Goal: Task Accomplishment & Management: Complete application form

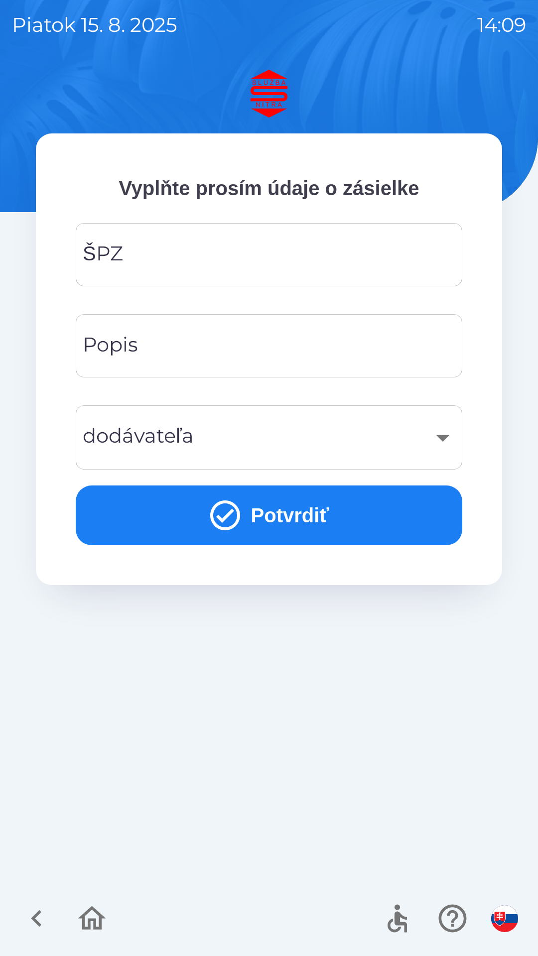
click at [114, 244] on div "ŠPZ ŠPZ" at bounding box center [269, 254] width 386 height 63
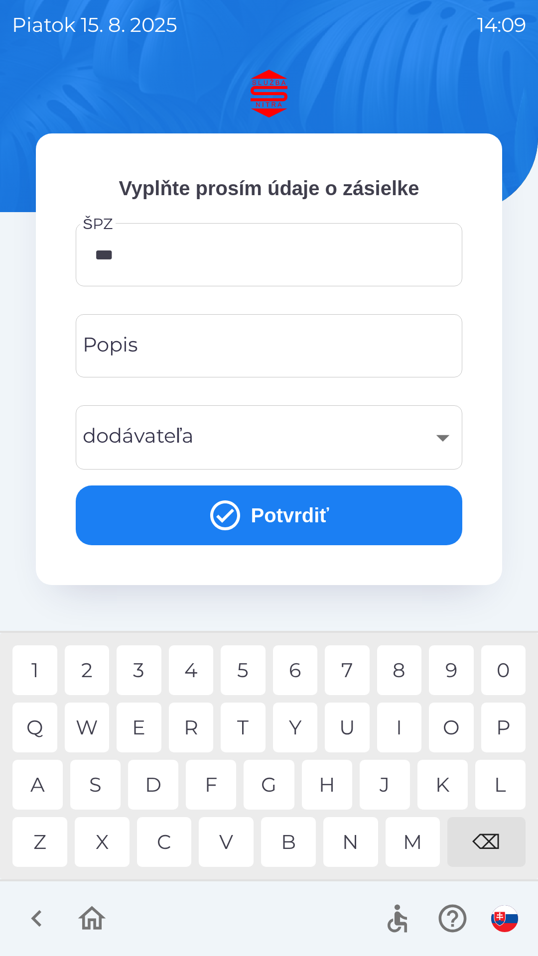
click at [340, 838] on div "N" at bounding box center [350, 842] width 55 height 50
click at [34, 784] on div "A" at bounding box center [37, 785] width 50 height 50
type input "*******"
click at [185, 434] on div "​" at bounding box center [269, 437] width 362 height 40
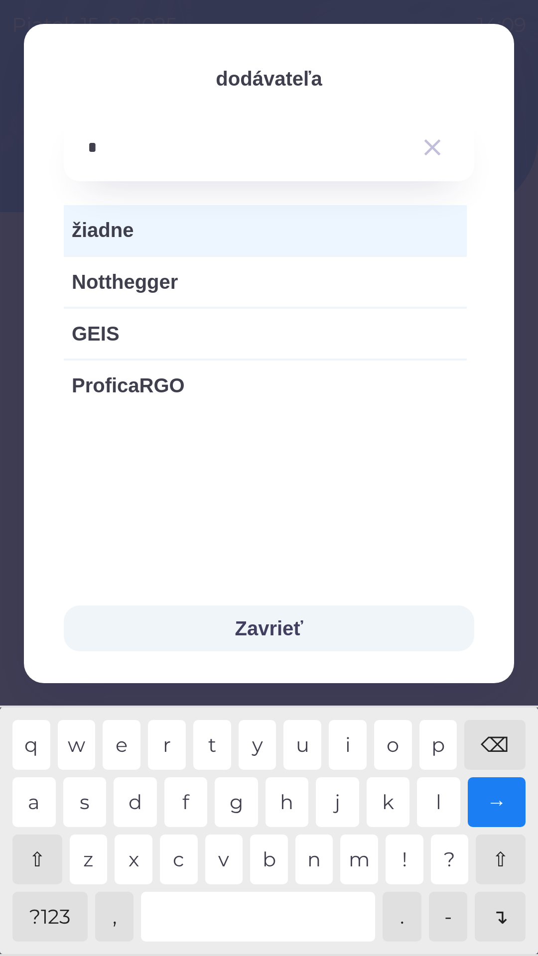
click at [230, 799] on div "g" at bounding box center [236, 802] width 43 height 50
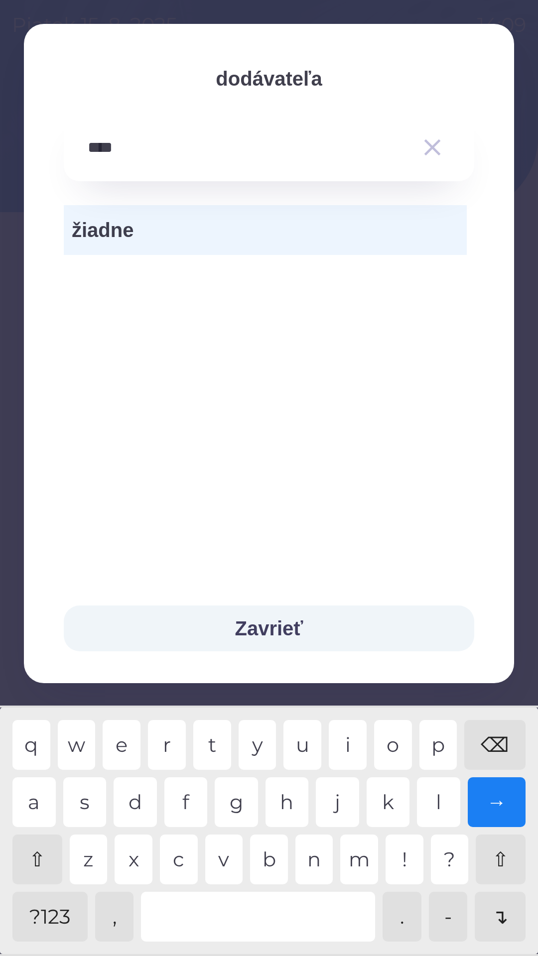
type input "*****"
click at [251, 623] on button "Zavrieť" at bounding box center [269, 628] width 410 height 46
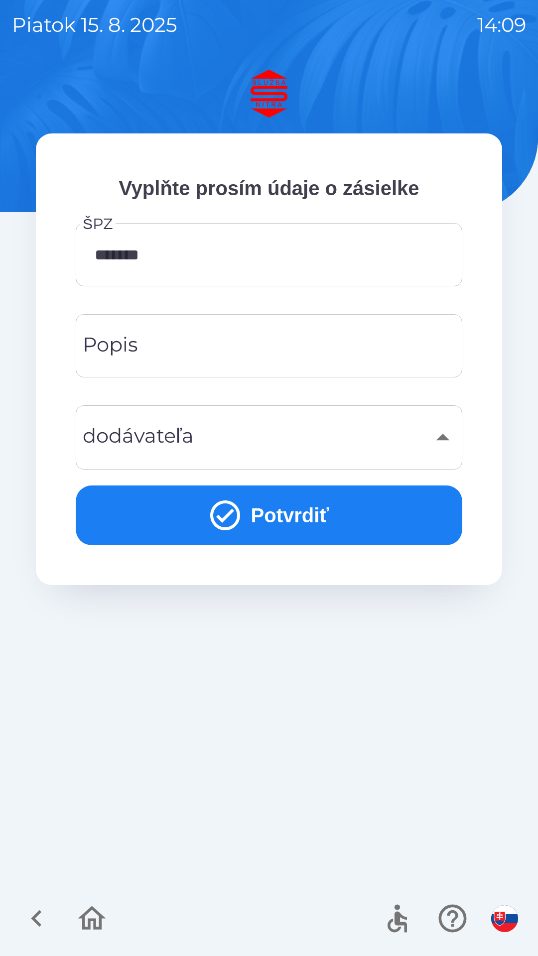
click at [264, 510] on button "Potvrdiť" at bounding box center [269, 515] width 386 height 60
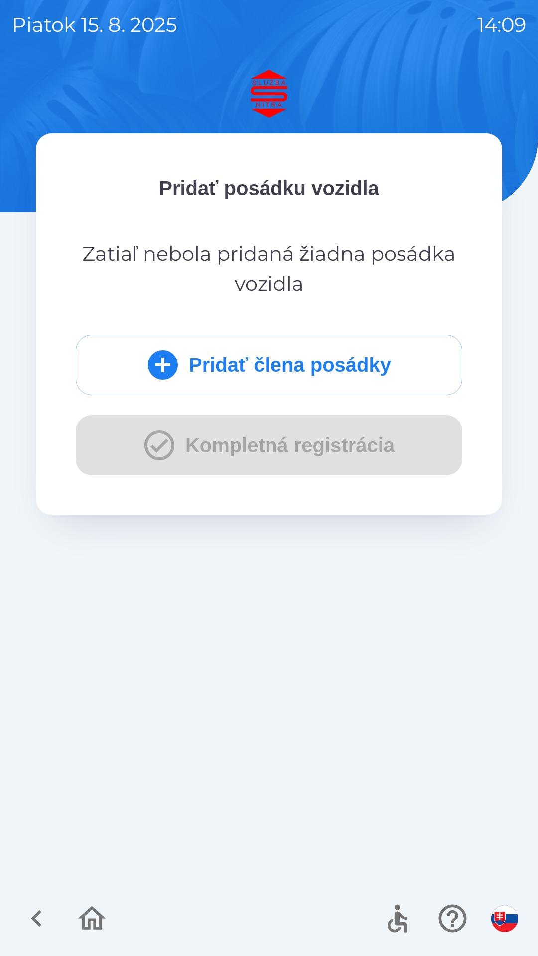
click at [217, 367] on button "Pridať člena posádky" at bounding box center [269, 365] width 386 height 61
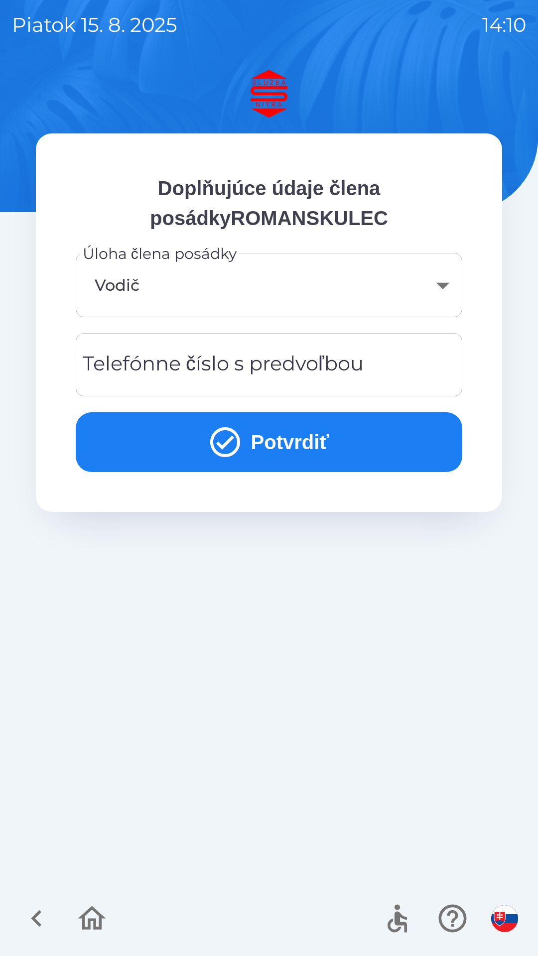
click at [259, 361] on div "Telefónne číslo s predvoľbou Telefónne číslo s predvoľbou" at bounding box center [269, 364] width 386 height 63
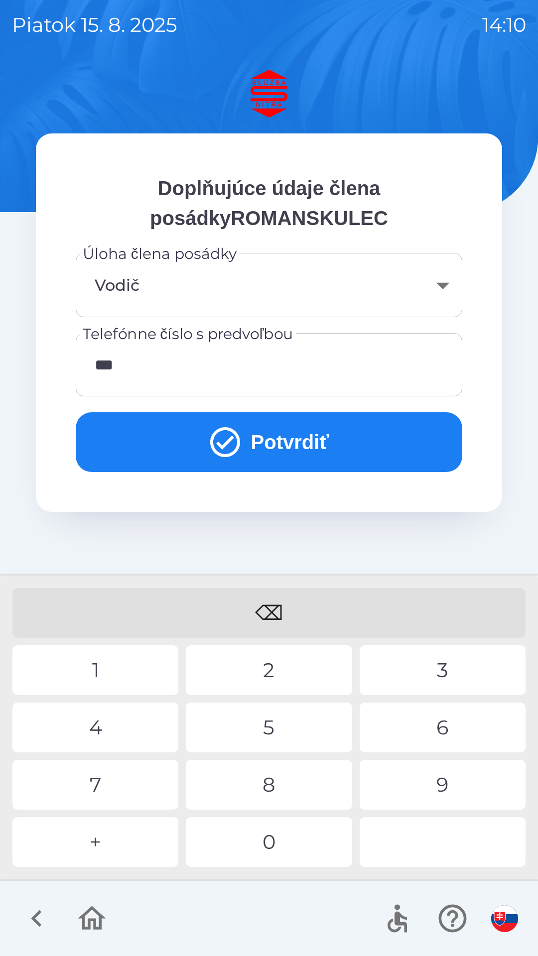
click at [121, 717] on div "4" at bounding box center [95, 727] width 166 height 50
click at [444, 723] on div "6" at bounding box center [442, 727] width 166 height 50
click at [291, 773] on div "8" at bounding box center [269, 785] width 166 height 50
click at [429, 775] on div "9" at bounding box center [442, 785] width 166 height 50
click at [303, 847] on div "0" at bounding box center [269, 842] width 166 height 50
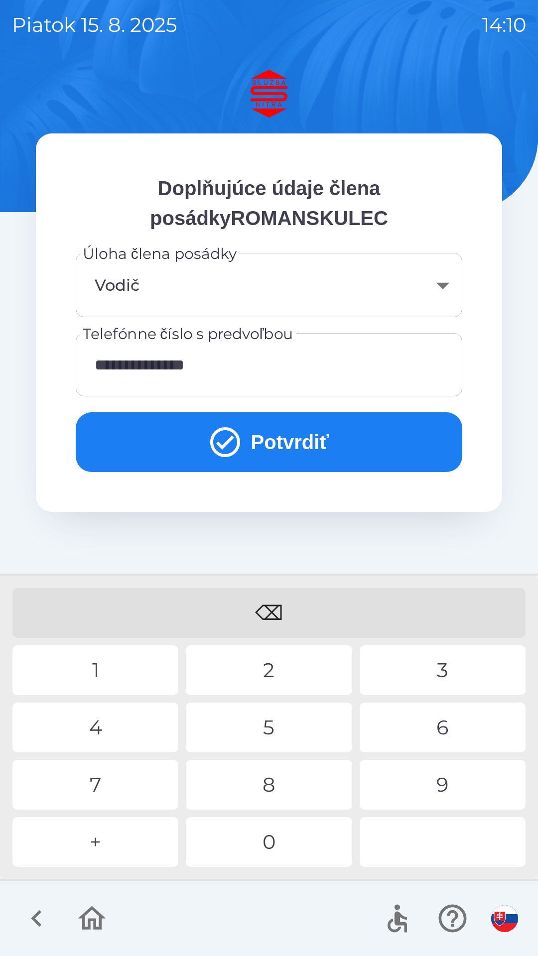
click at [287, 426] on button "Potvrdiť" at bounding box center [269, 442] width 386 height 60
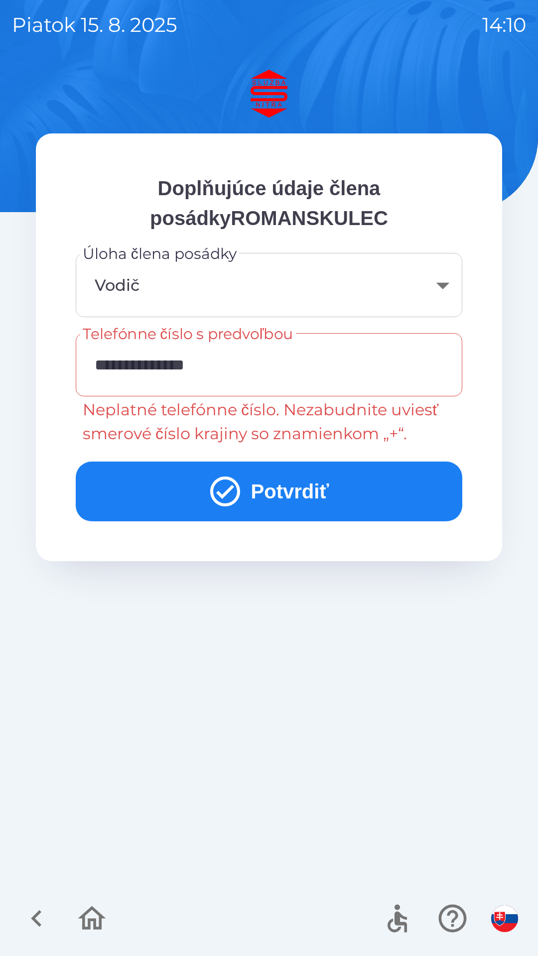
click at [121, 362] on input "**********" at bounding box center [269, 364] width 362 height 39
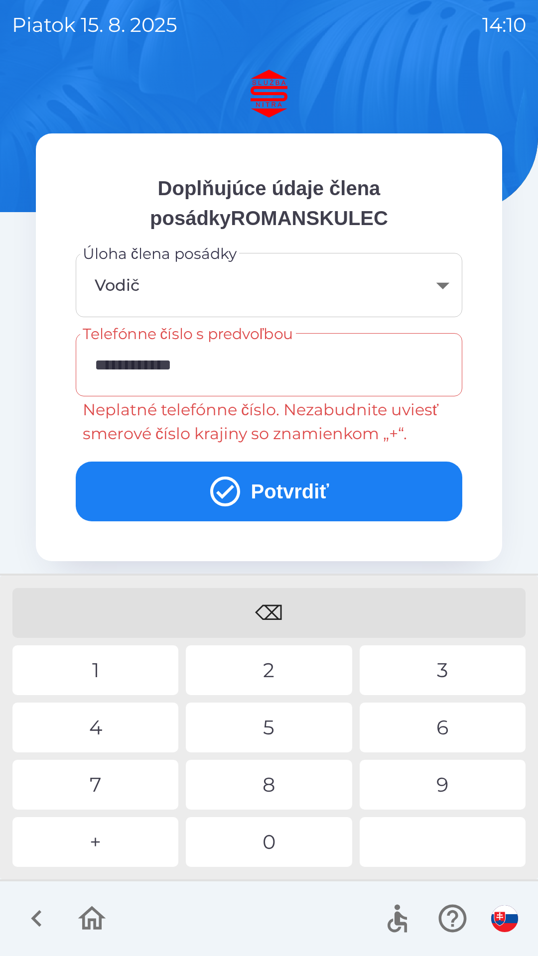
click at [263, 604] on div "⌫" at bounding box center [268, 613] width 513 height 50
type input "*"
click at [268, 659] on div "2" at bounding box center [269, 670] width 166 height 50
click at [107, 716] on div "4" at bounding box center [95, 727] width 166 height 50
click at [438, 724] on div "6" at bounding box center [442, 727] width 166 height 50
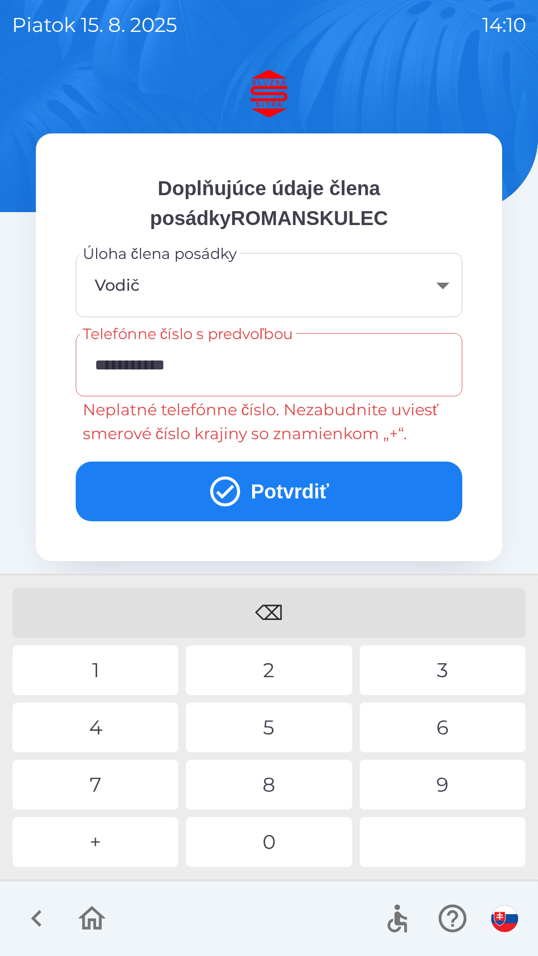
click at [290, 779] on div "8" at bounding box center [269, 785] width 166 height 50
type input "**********"
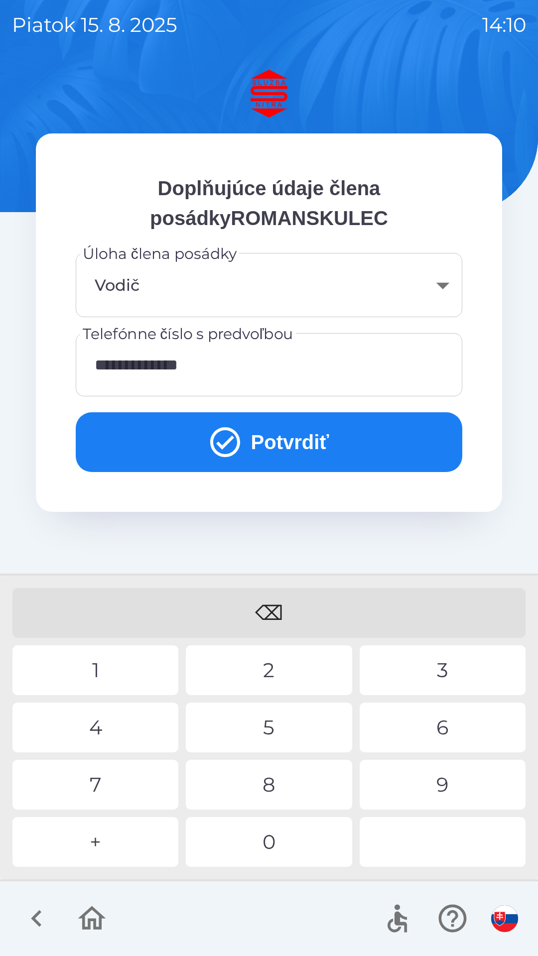
click at [296, 838] on div "0" at bounding box center [269, 842] width 166 height 50
click at [289, 434] on button "Potvrdiť" at bounding box center [269, 442] width 386 height 60
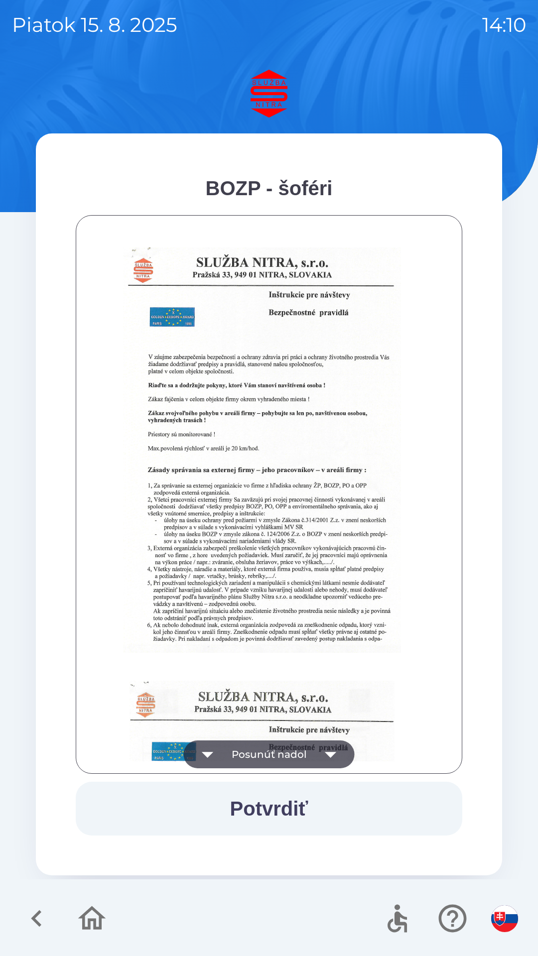
click at [301, 756] on button "Posunúť nadol" at bounding box center [269, 754] width 171 height 28
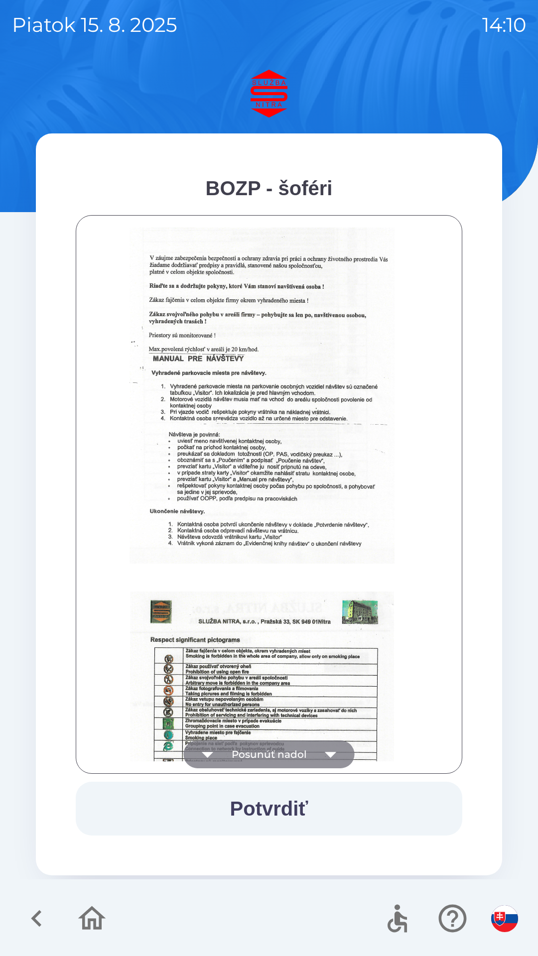
click at [303, 749] on button "Posunúť nadol" at bounding box center [269, 754] width 171 height 28
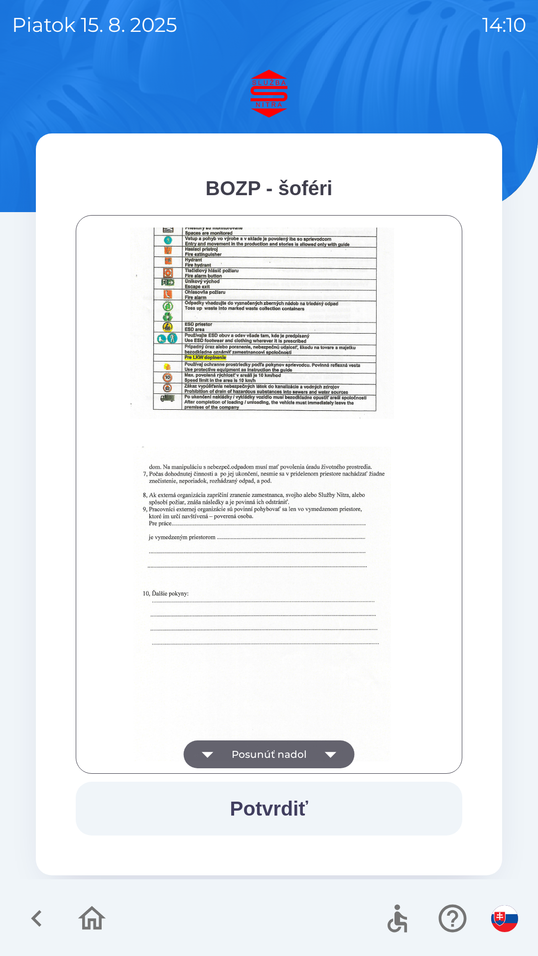
click at [289, 804] on button "Potvrdiť" at bounding box center [269, 809] width 386 height 54
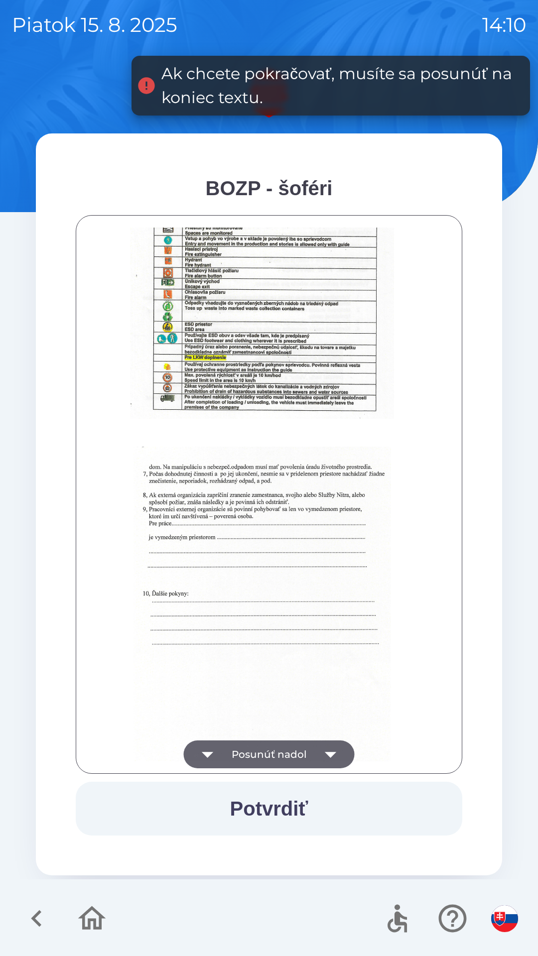
click at [302, 742] on button "Posunúť nadol" at bounding box center [269, 754] width 171 height 28
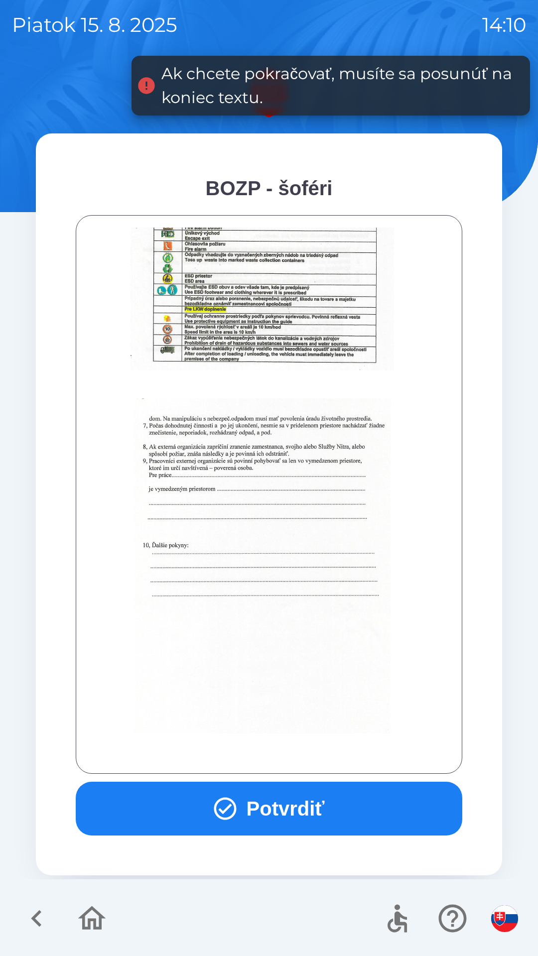
click at [283, 805] on button "Potvrdiť" at bounding box center [269, 809] width 386 height 54
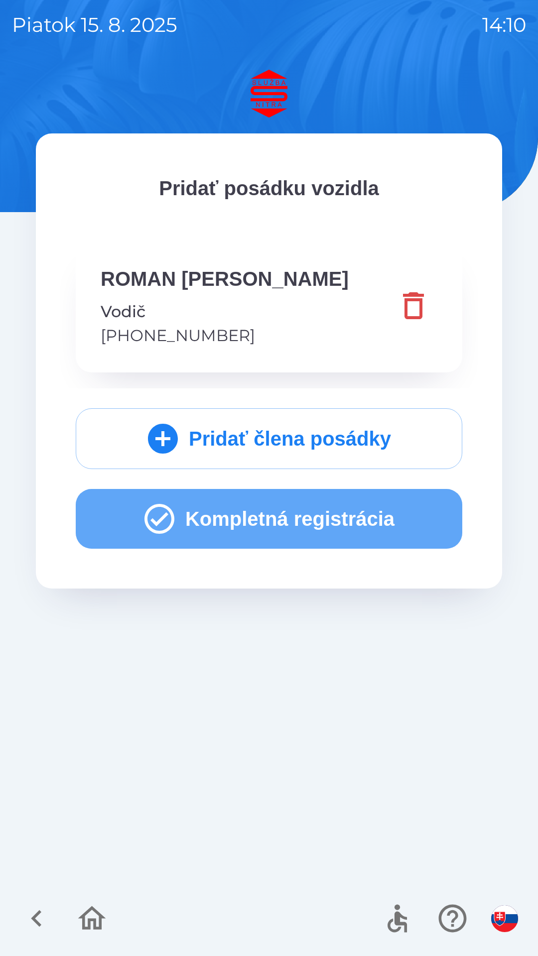
click at [289, 520] on button "Kompletná registrácia" at bounding box center [269, 519] width 386 height 60
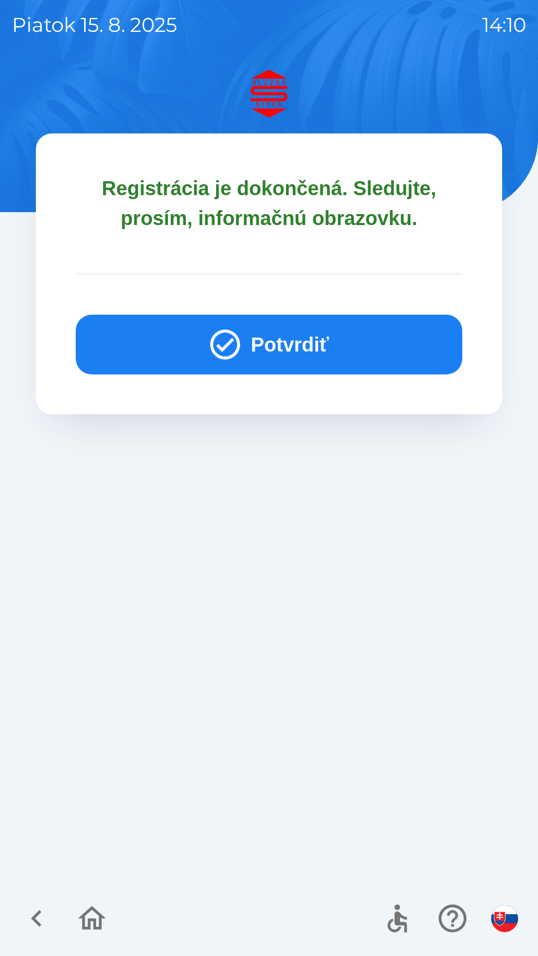
click at [309, 350] on button "Potvrdiť" at bounding box center [269, 345] width 386 height 60
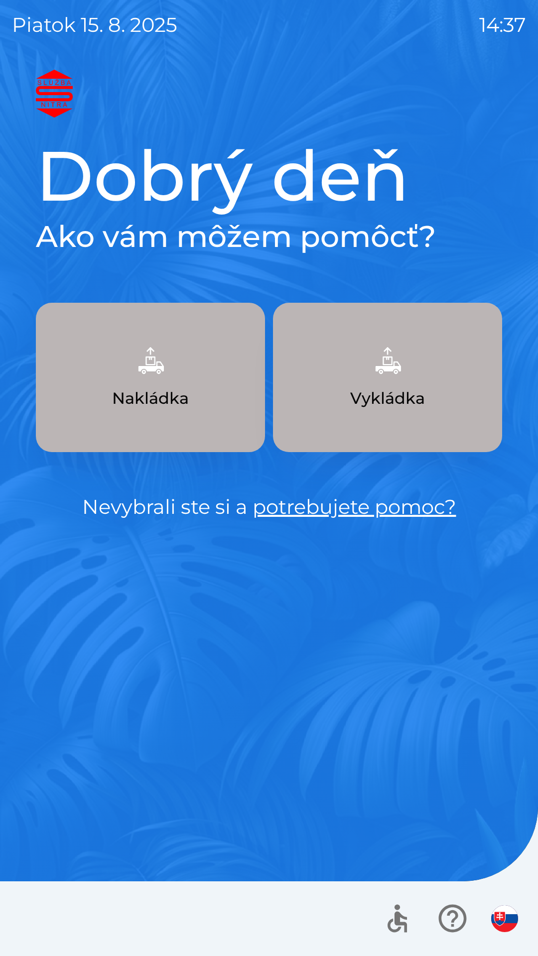
click at [152, 405] on p "Nakládka" at bounding box center [150, 398] width 77 height 24
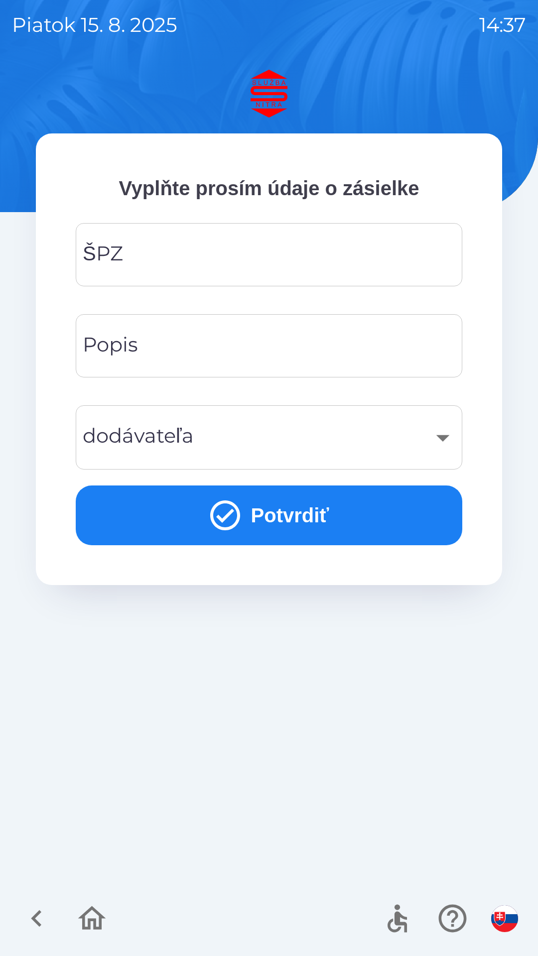
click at [176, 256] on input "ŠPZ" at bounding box center [269, 254] width 362 height 39
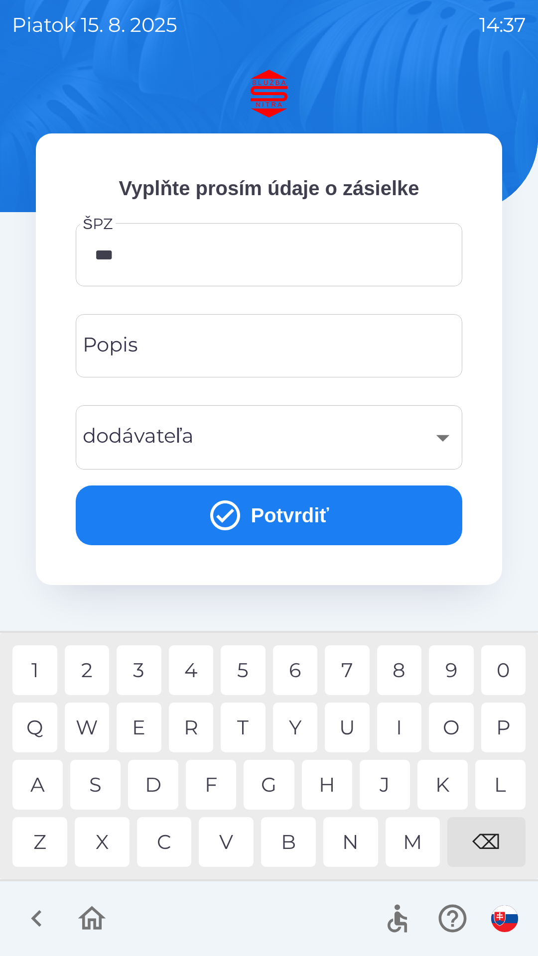
click at [82, 669] on div "2" at bounding box center [87, 670] width 45 height 50
click at [298, 680] on div "6" at bounding box center [295, 670] width 45 height 50
click at [156, 727] on div "E" at bounding box center [138, 727] width 45 height 50
type input "*******"
click at [156, 352] on input "Popis" at bounding box center [269, 345] width 362 height 39
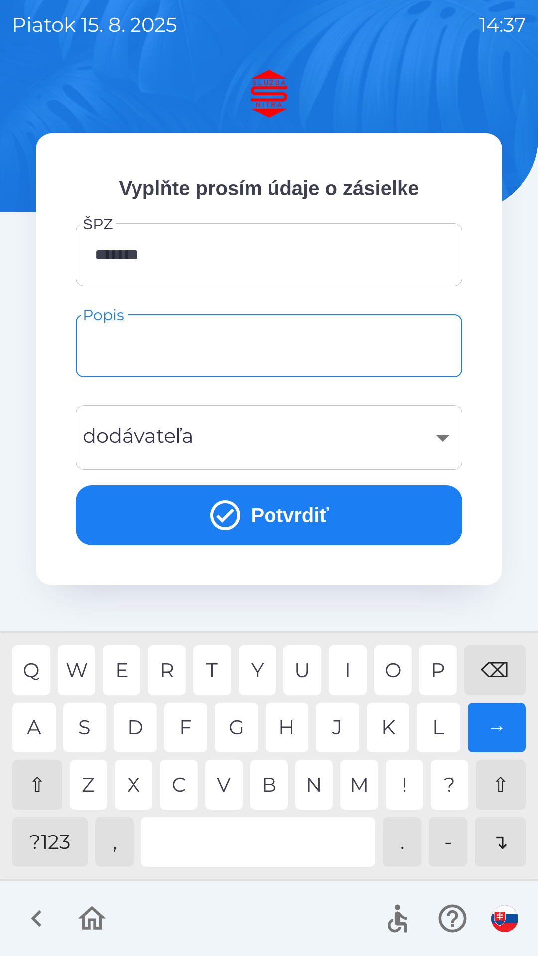
click at [36, 787] on div "⇧" at bounding box center [37, 785] width 50 height 50
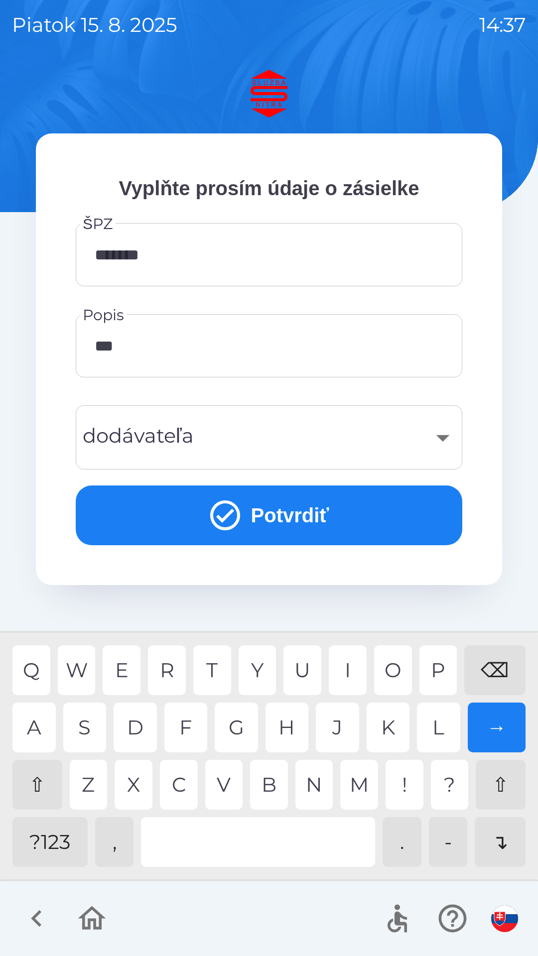
type input "****"
click at [214, 441] on div "​" at bounding box center [269, 437] width 362 height 40
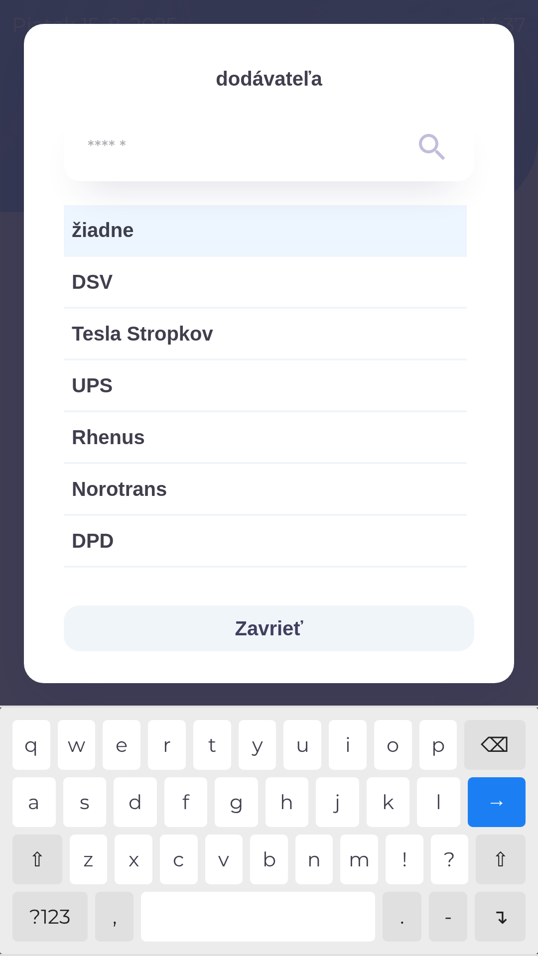
click at [283, 620] on button "Zavrieť" at bounding box center [269, 628] width 410 height 46
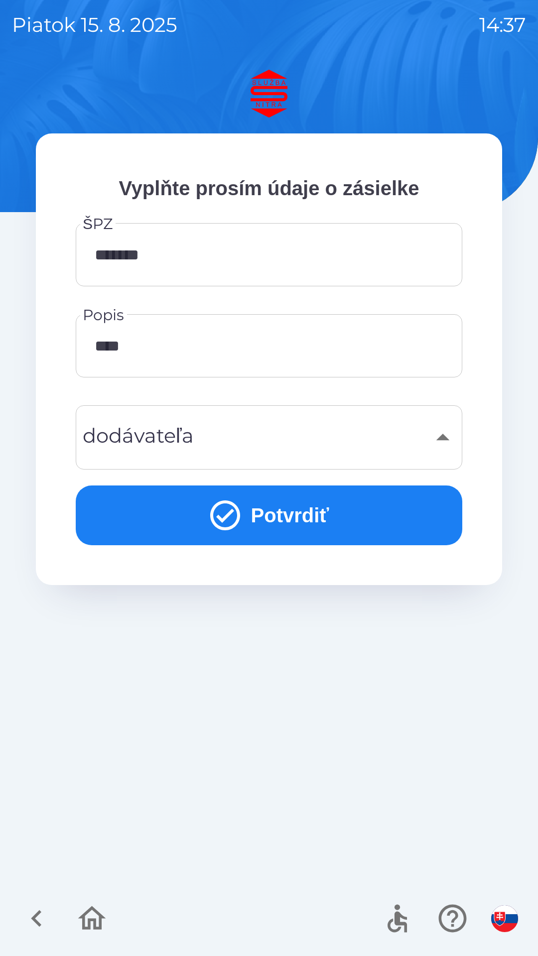
click at [277, 521] on button "Potvrdiť" at bounding box center [269, 515] width 386 height 60
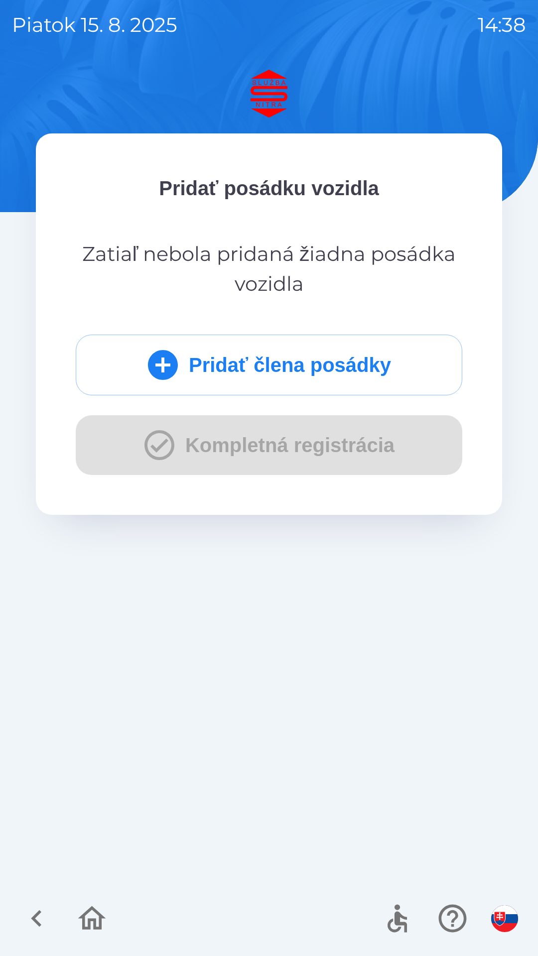
click at [330, 457] on div "Pridať člena posádky Kompletná registrácia" at bounding box center [269, 405] width 386 height 140
click at [307, 448] on div "Pridať člena posádky Kompletná registrácia" at bounding box center [269, 405] width 386 height 140
click at [205, 364] on button "Pridať člena posádky" at bounding box center [269, 365] width 386 height 61
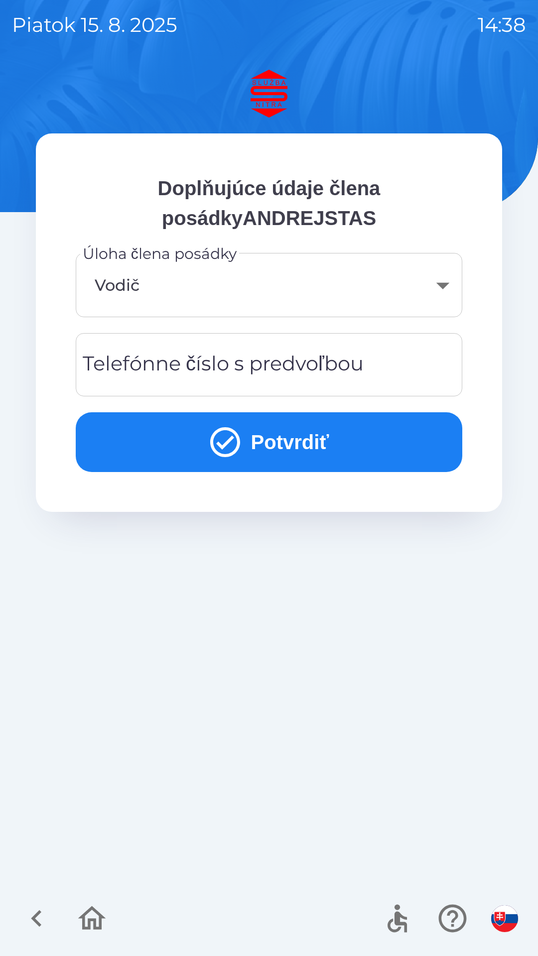
click at [141, 367] on div "Telefónne číslo s predvoľbou Telefónne číslo s predvoľbou" at bounding box center [269, 364] width 386 height 63
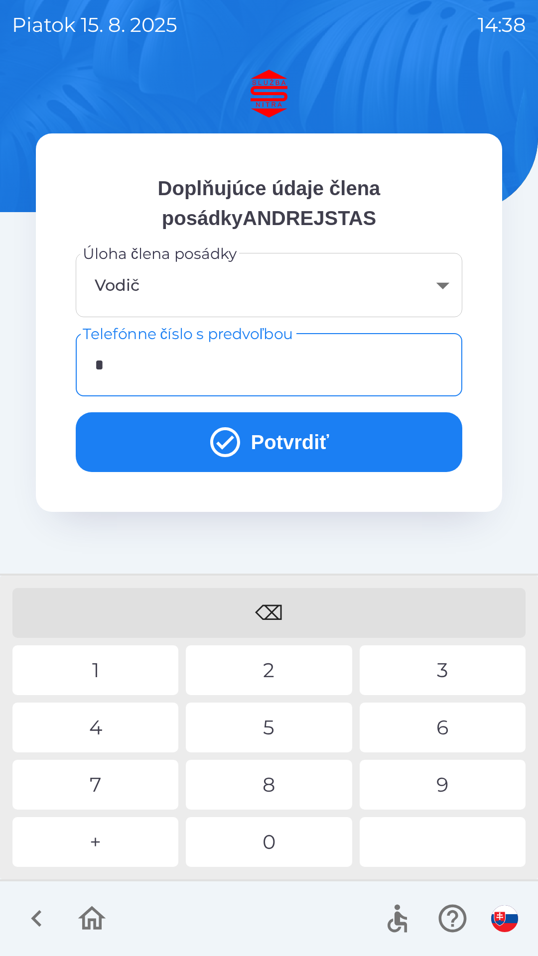
click at [108, 724] on div "4" at bounding box center [95, 727] width 166 height 50
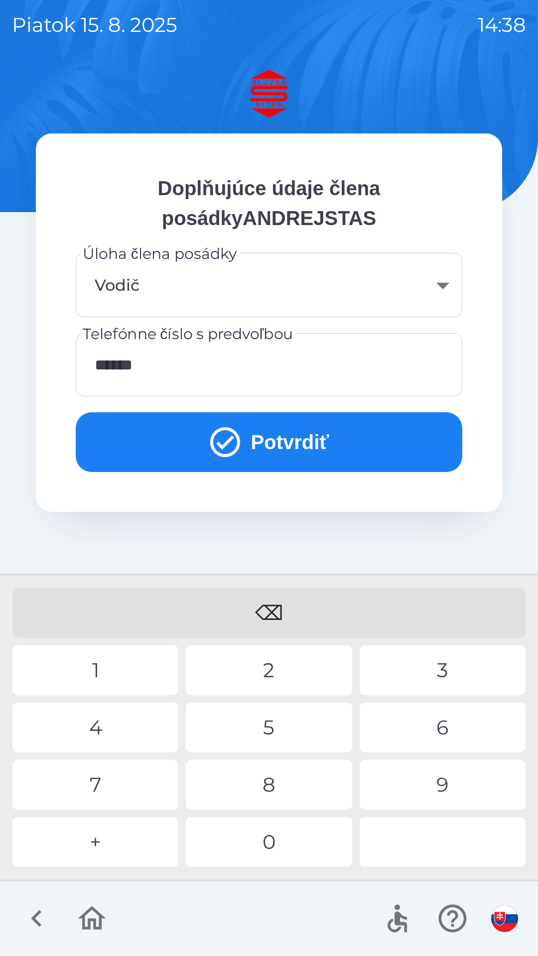
click at [234, 778] on div "8" at bounding box center [269, 785] width 166 height 50
click at [264, 605] on div "⌫" at bounding box center [268, 613] width 513 height 50
click at [399, 784] on div "9" at bounding box center [442, 785] width 166 height 50
click at [404, 670] on div "3" at bounding box center [442, 670] width 166 height 50
click at [122, 716] on div "4" at bounding box center [95, 727] width 166 height 50
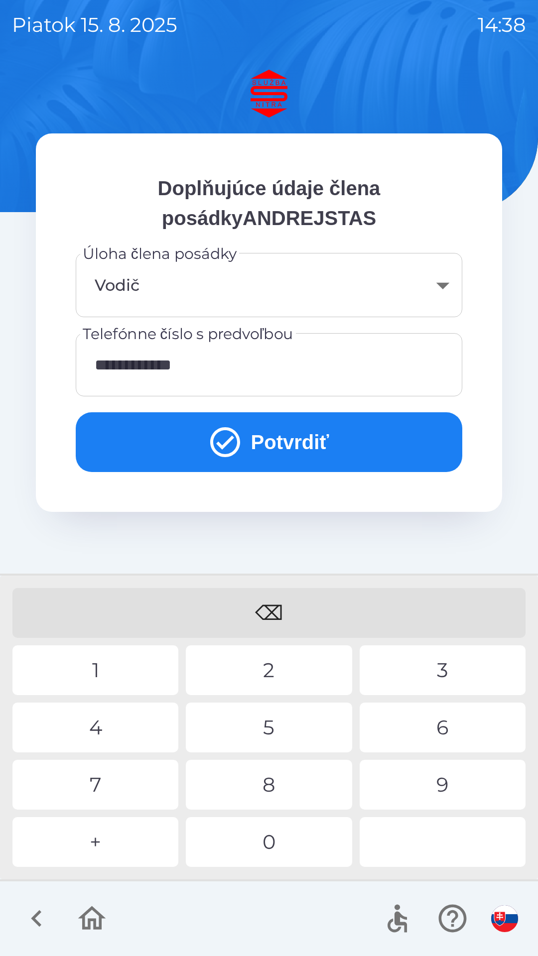
click at [102, 370] on input "**********" at bounding box center [269, 364] width 362 height 39
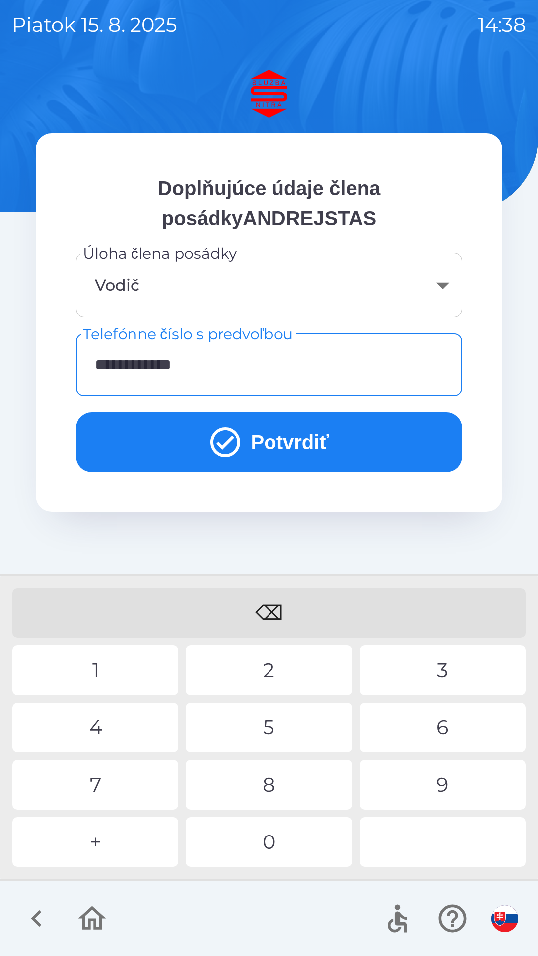
click at [98, 365] on input "**********" at bounding box center [269, 364] width 362 height 39
click at [248, 815] on div "⌫ 1 2 3 4 5 6 7 8 9 + 0" at bounding box center [268, 727] width 533 height 299
click at [245, 814] on div "⌫ 1 2 3 4 5 6 7 8 9 + 0" at bounding box center [268, 727] width 533 height 299
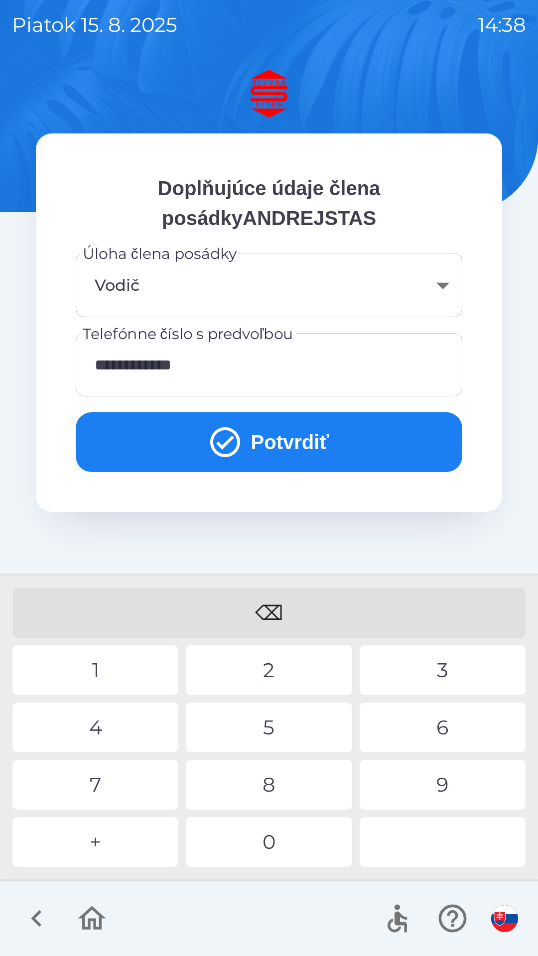
type input "**********"
click at [187, 425] on button "Potvrdiť" at bounding box center [269, 442] width 386 height 60
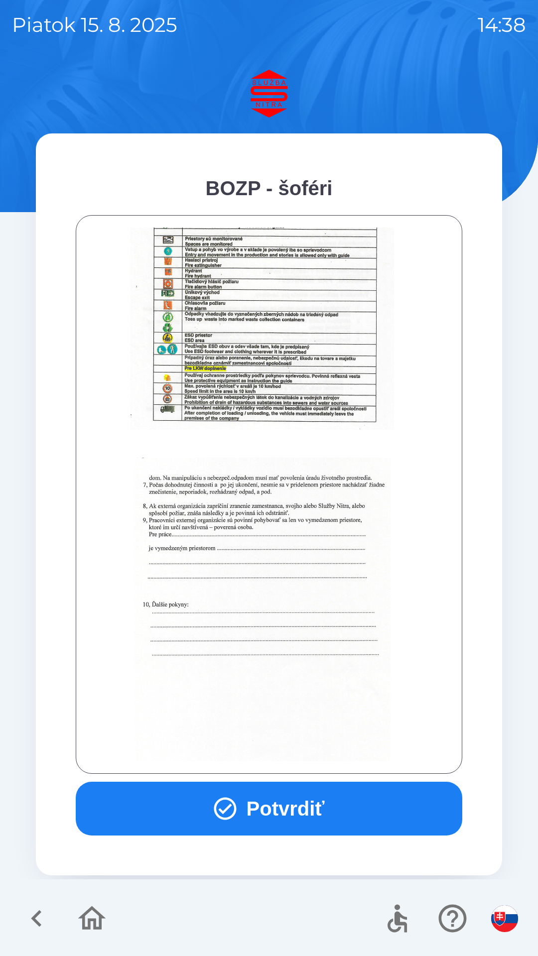
scroll to position [1116, 0]
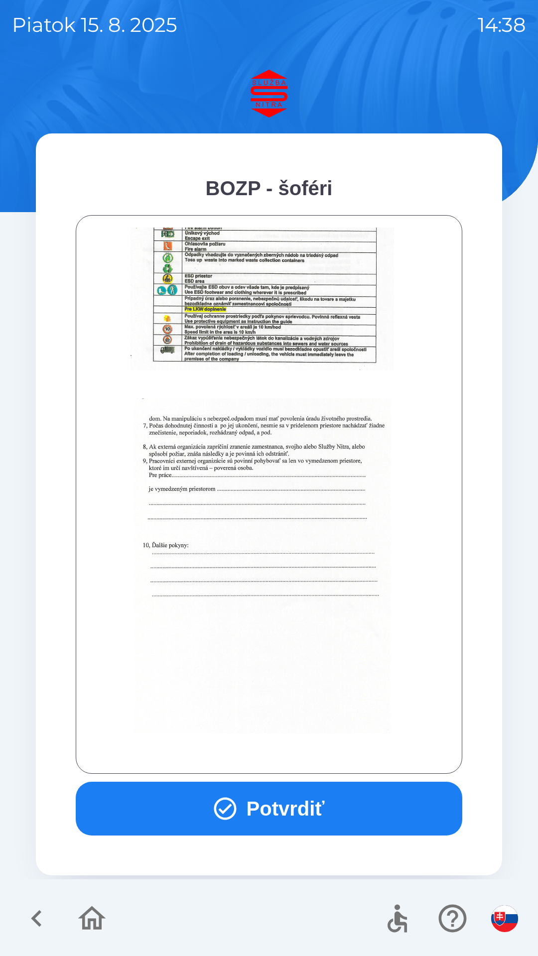
click at [214, 809] on icon "button" at bounding box center [225, 809] width 22 height 22
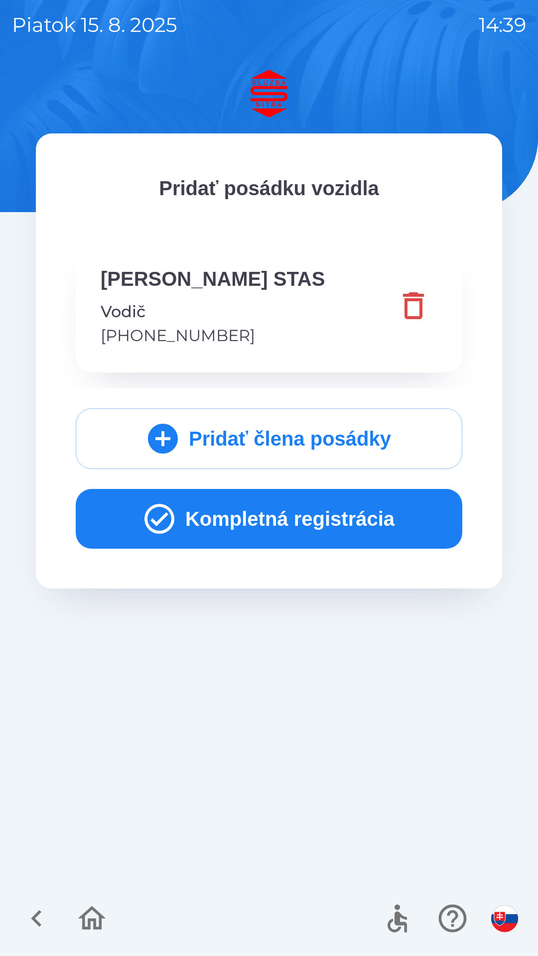
click at [214, 518] on button "Kompletná registrácia" at bounding box center [269, 519] width 386 height 60
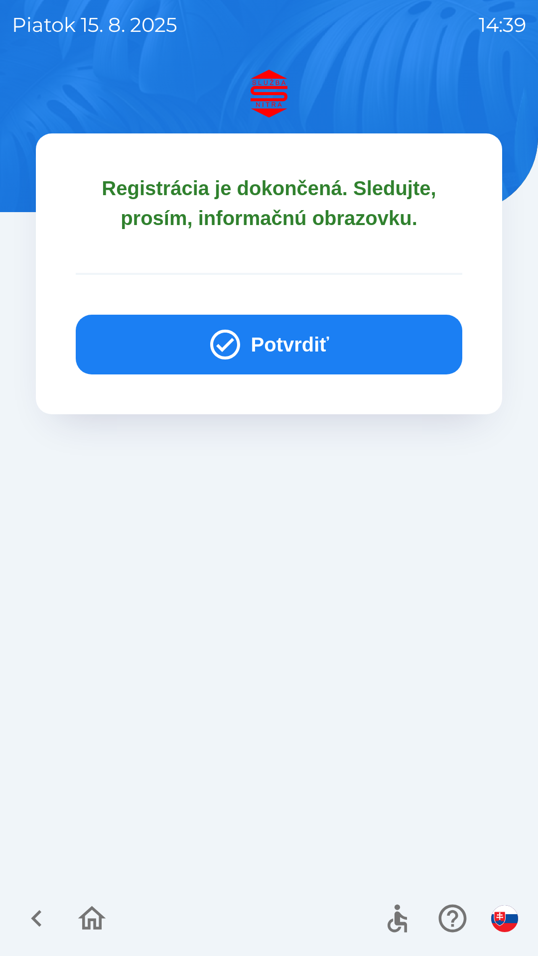
click at [268, 356] on button "Potvrdiť" at bounding box center [269, 345] width 386 height 60
